Goal: Information Seeking & Learning: Find specific fact

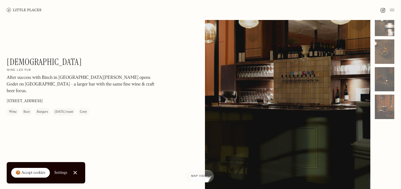
scroll to position [41, 0]
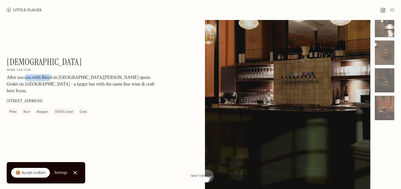
drag, startPoint x: 25, startPoint y: 76, endPoint x: 52, endPoint y: 77, distance: 27.3
click at [52, 77] on p "After success with Binch in [GEOGRAPHIC_DATA][PERSON_NAME] opens Godet on [GEOG…" at bounding box center [82, 85] width 150 height 20
drag, startPoint x: 41, startPoint y: 77, endPoint x: 50, endPoint y: 77, distance: 8.6
click at [49, 77] on p "After success with Binch in [GEOGRAPHIC_DATA][PERSON_NAME] opens Godet on [GEOG…" at bounding box center [82, 85] width 150 height 20
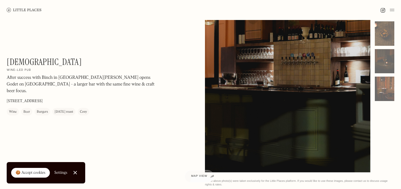
scroll to position [60, 0]
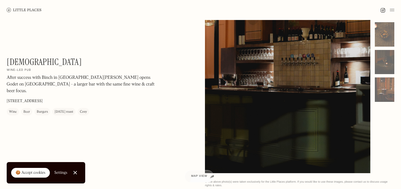
click at [75, 173] on link "Close Cookie Popup" at bounding box center [75, 172] width 11 height 11
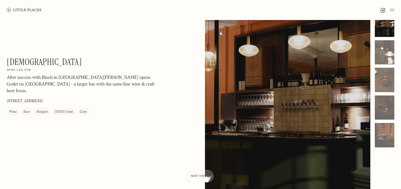
scroll to position [0, 0]
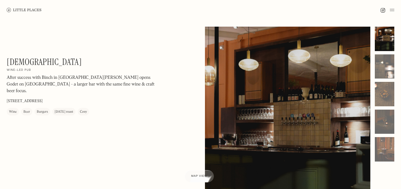
click at [391, 10] on img at bounding box center [391, 10] width 4 height 7
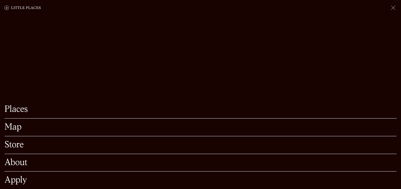
scroll to position [40, 0]
click at [20, 110] on link "Places" at bounding box center [200, 109] width 392 height 9
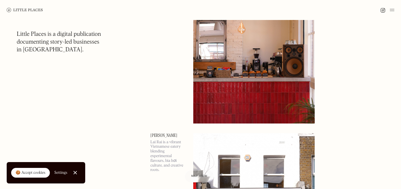
scroll to position [3064, 0]
click at [399, 6] on div at bounding box center [200, 10] width 401 height 20
click at [393, 11] on img at bounding box center [391, 10] width 4 height 7
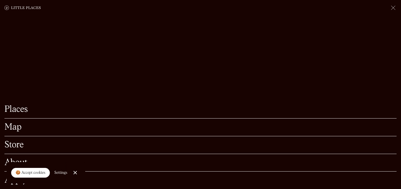
scroll to position [3213, 0]
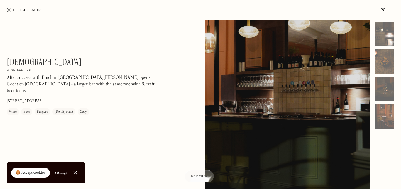
scroll to position [33, 0]
click at [17, 99] on p "[STREET_ADDRESS]" at bounding box center [25, 102] width 36 height 6
copy p "[STREET_ADDRESS]"
